Goal: Navigation & Orientation: Go to known website

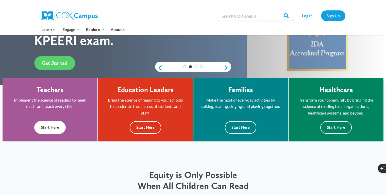
click at [51, 129] on button "Start Here" at bounding box center [49, 127] width 31 height 12
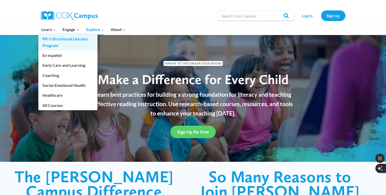
click at [46, 41] on link "PK-5 Structured Literacy Program" at bounding box center [67, 42] width 59 height 16
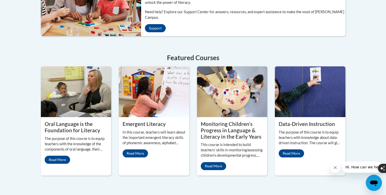
scroll to position [295, 0]
